Goal: Navigation & Orientation: Find specific page/section

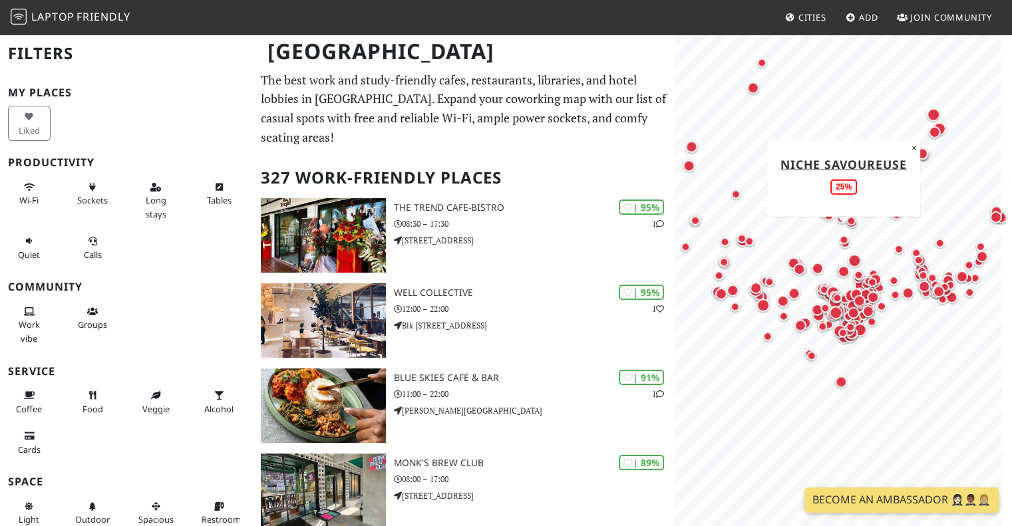
drag, startPoint x: 780, startPoint y: 311, endPoint x: 835, endPoint y: 243, distance: 87.1
click at [834, 237] on div "Map marker" at bounding box center [843, 239] width 27 height 27
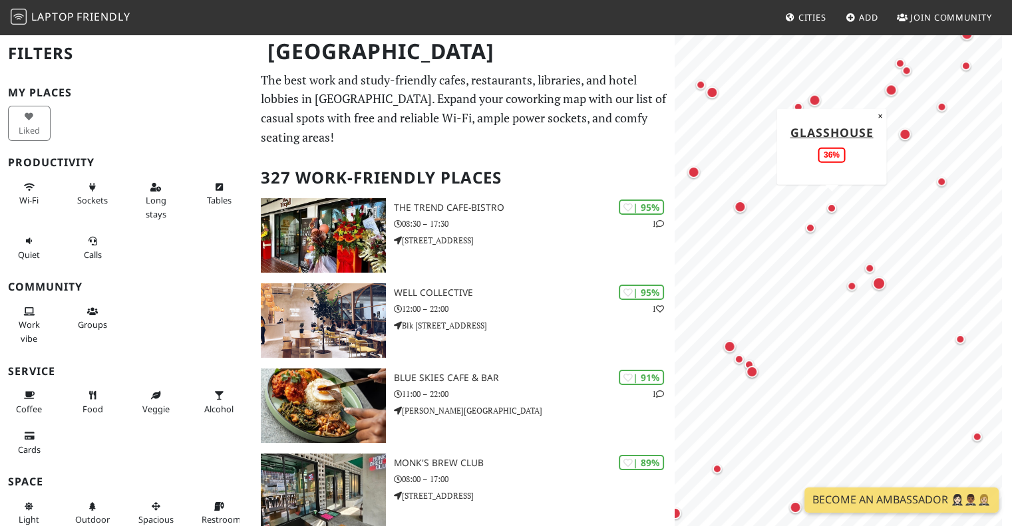
drag, startPoint x: 859, startPoint y: 298, endPoint x: 844, endPoint y: 197, distance: 102.3
click at [844, 197] on div "Map marker" at bounding box center [831, 208] width 27 height 27
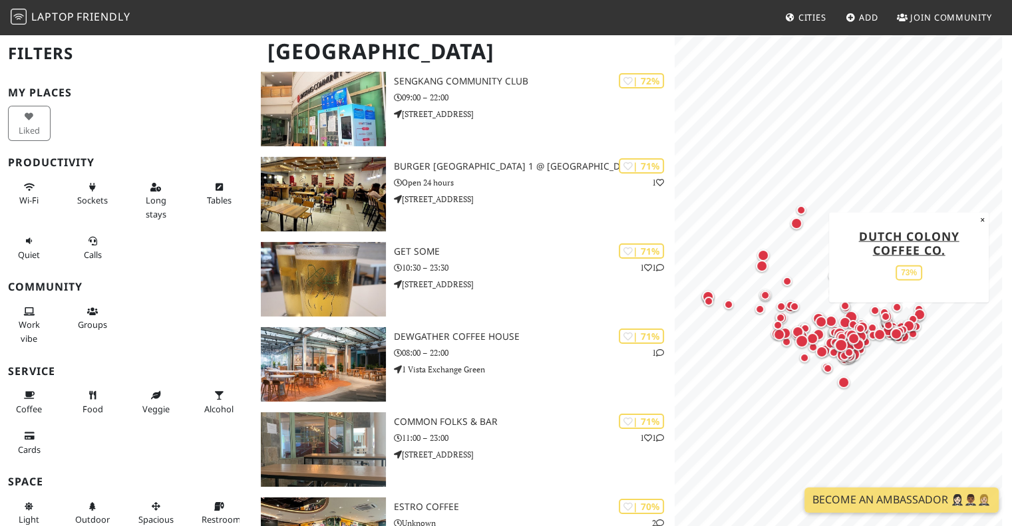
scroll to position [4658, 0]
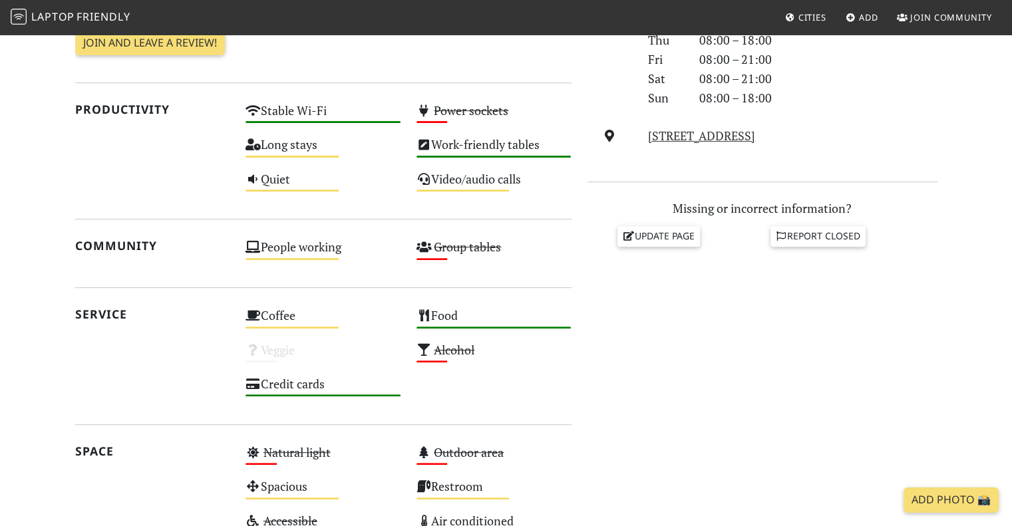
scroll to position [330, 0]
